Goal: Task Accomplishment & Management: Manage account settings

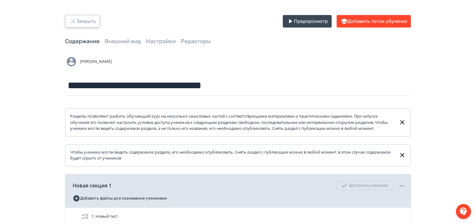
click at [73, 21] on icon "button" at bounding box center [73, 22] width 8 height 8
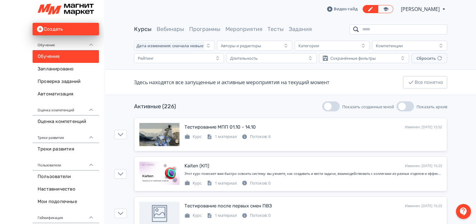
click at [374, 29] on input "search" at bounding box center [398, 29] width 98 height 10
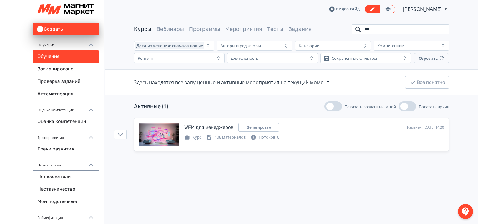
drag, startPoint x: 379, startPoint y: 28, endPoint x: 363, endPoint y: 28, distance: 16.3
click at [363, 28] on input "***" at bounding box center [401, 29] width 98 height 10
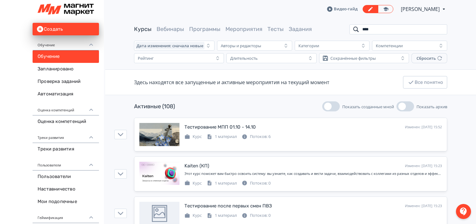
drag, startPoint x: 388, startPoint y: 29, endPoint x: 352, endPoint y: 29, distance: 36.0
click at [352, 29] on input "****" at bounding box center [398, 29] width 98 height 10
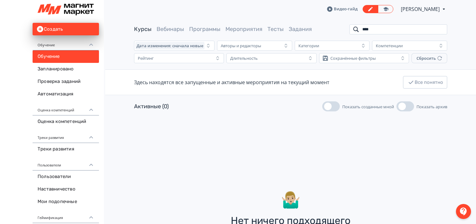
click at [364, 30] on input "****" at bounding box center [398, 29] width 98 height 10
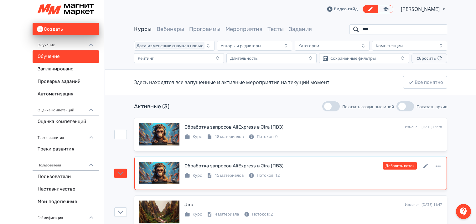
scroll to position [16, 0]
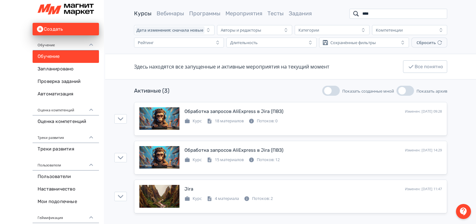
type input "****"
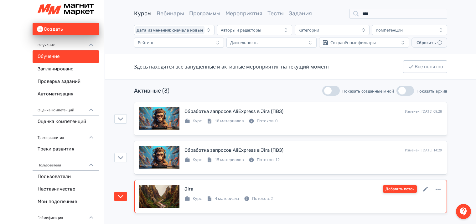
click at [401, 187] on button "Добавить поток" at bounding box center [400, 189] width 34 height 8
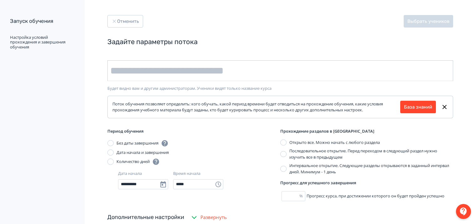
click at [186, 67] on input "text" at bounding box center [280, 70] width 346 height 21
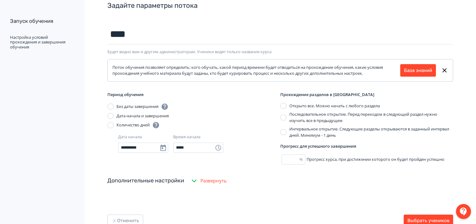
scroll to position [61, 0]
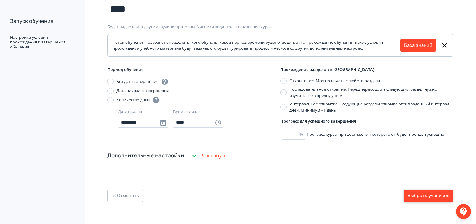
type input "****"
click at [429, 197] on button "Выбрать учеников" at bounding box center [427, 196] width 49 height 13
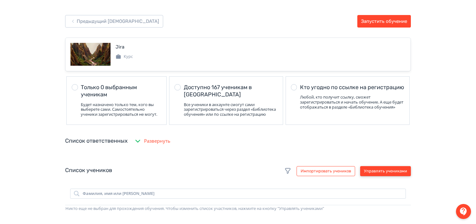
click at [393, 176] on button "Управлять учениками" at bounding box center [385, 171] width 51 height 10
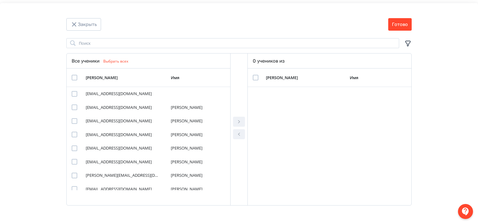
click at [409, 42] on icon "Modal" at bounding box center [408, 44] width 8 height 8
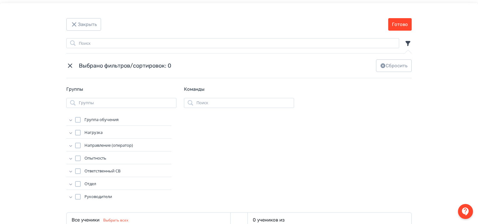
click at [70, 120] on icon "Modal" at bounding box center [71, 120] width 6 height 6
click at [84, 170] on div "Modal" at bounding box center [84, 172] width 6 height 6
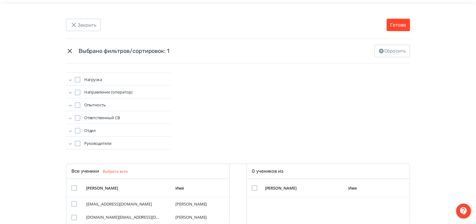
scroll to position [125, 0]
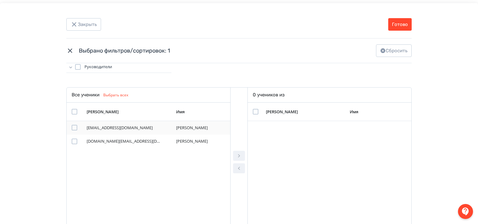
click at [72, 128] on div "Modal" at bounding box center [75, 128] width 6 height 6
click at [237, 154] on icon "Modal" at bounding box center [239, 156] width 8 height 8
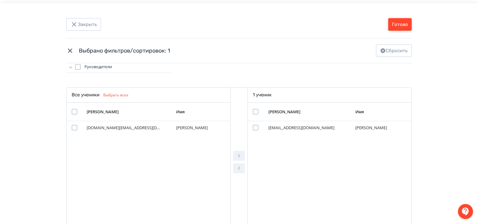
click at [399, 25] on button "Готово" at bounding box center [399, 24] width 23 height 13
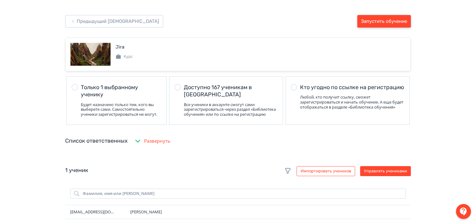
click at [392, 21] on button "Запустить обучение" at bounding box center [384, 21] width 54 height 13
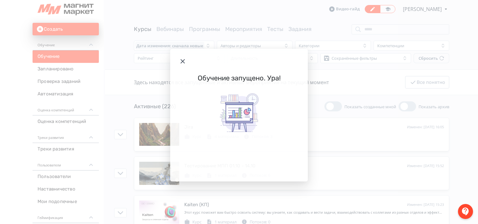
click at [184, 62] on icon "Modal" at bounding box center [183, 61] width 4 height 4
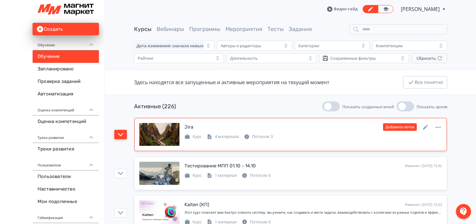
click at [124, 134] on button "button" at bounding box center [120, 134] width 13 height 9
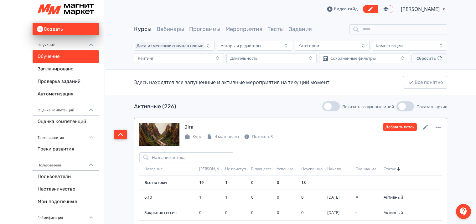
click at [124, 134] on button "button" at bounding box center [120, 134] width 13 height 9
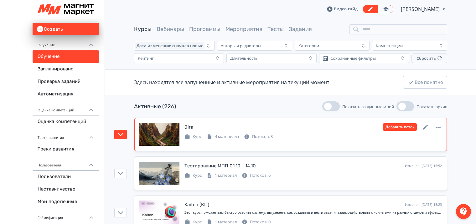
click at [167, 131] on div at bounding box center [159, 134] width 40 height 23
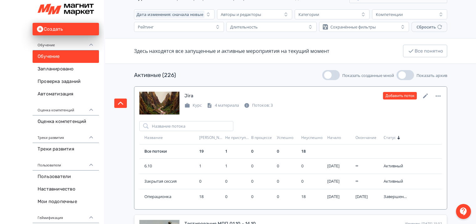
scroll to position [63, 0]
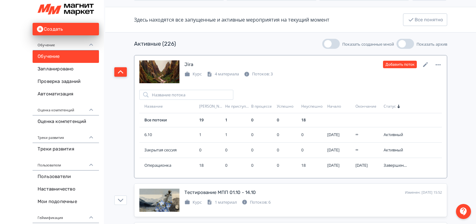
click at [119, 70] on icon "button" at bounding box center [121, 72] width 6 height 6
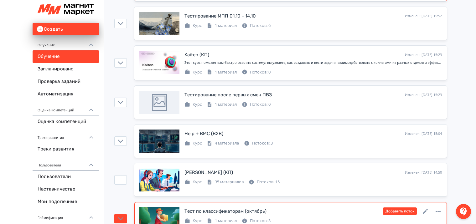
scroll to position [188, 0]
